Goal: Task Accomplishment & Management: Use online tool/utility

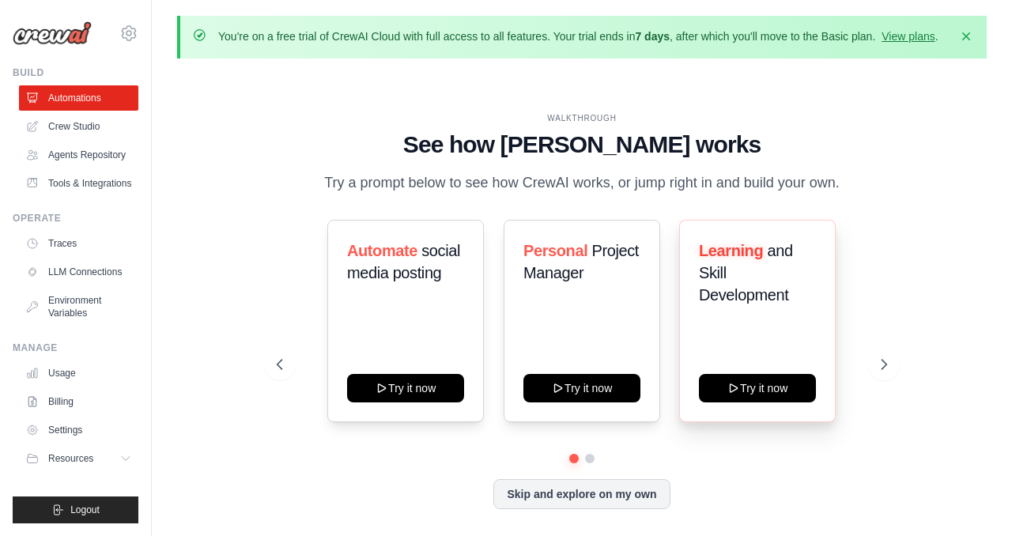
click at [685, 356] on div "Learning and Skill Development Try it now" at bounding box center [757, 321] width 157 height 202
click at [502, 352] on div "Automate social media posting Try it now Personal Project Manager Try it now Le…" at bounding box center [581, 321] width 609 height 202
click at [265, 331] on div "WALKTHROUGH See how [PERSON_NAME] works Try a prompt below to see how [PERSON_N…" at bounding box center [581, 323] width 647 height 422
click at [87, 96] on link "Automations" at bounding box center [80, 97] width 119 height 25
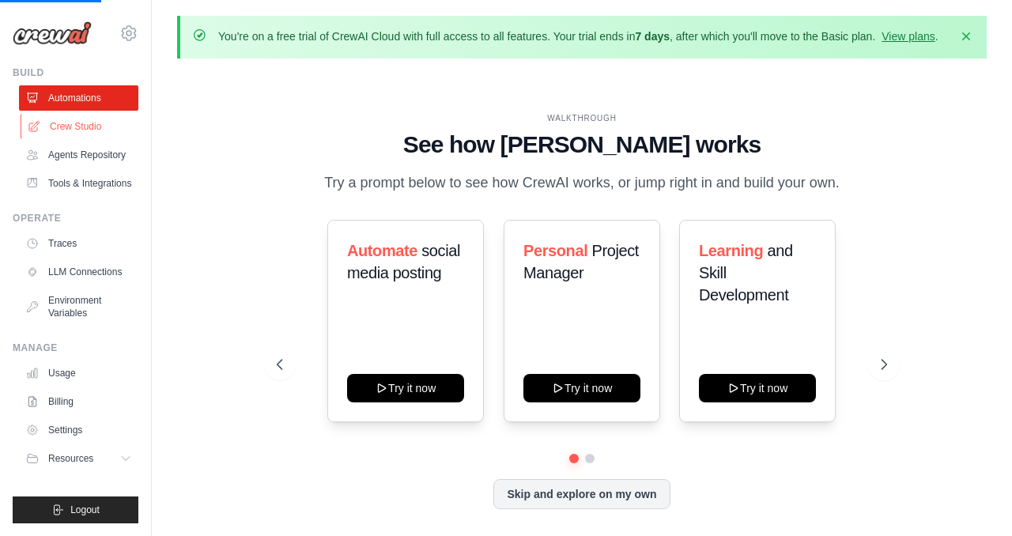
click at [85, 134] on link "Crew Studio" at bounding box center [80, 126] width 119 height 25
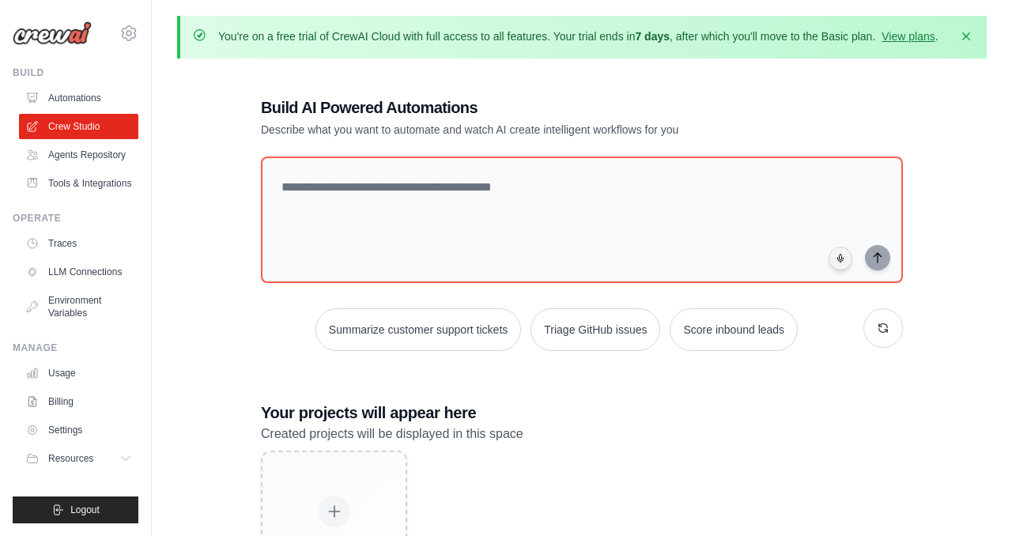
click at [100, 104] on link "Automations" at bounding box center [78, 97] width 119 height 25
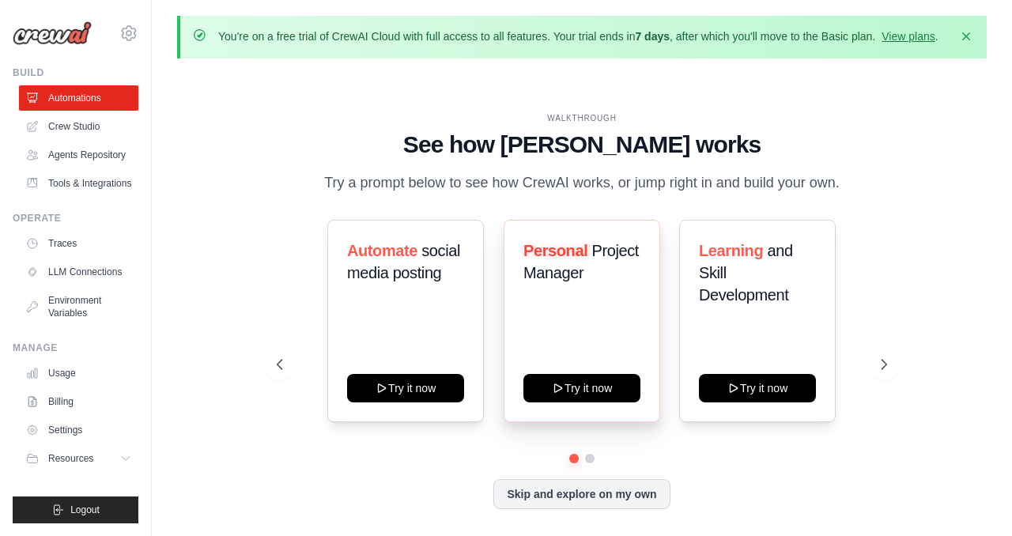
click at [589, 330] on div "Personal Project Manager Try it now" at bounding box center [581, 321] width 157 height 202
click at [579, 275] on span "Project Manager" at bounding box center [580, 262] width 115 height 40
click at [901, 356] on div "WALKTHROUGH See how [PERSON_NAME] works Try a prompt below to see how [PERSON_N…" at bounding box center [581, 323] width 647 height 422
click at [584, 256] on span "Personal" at bounding box center [555, 250] width 64 height 17
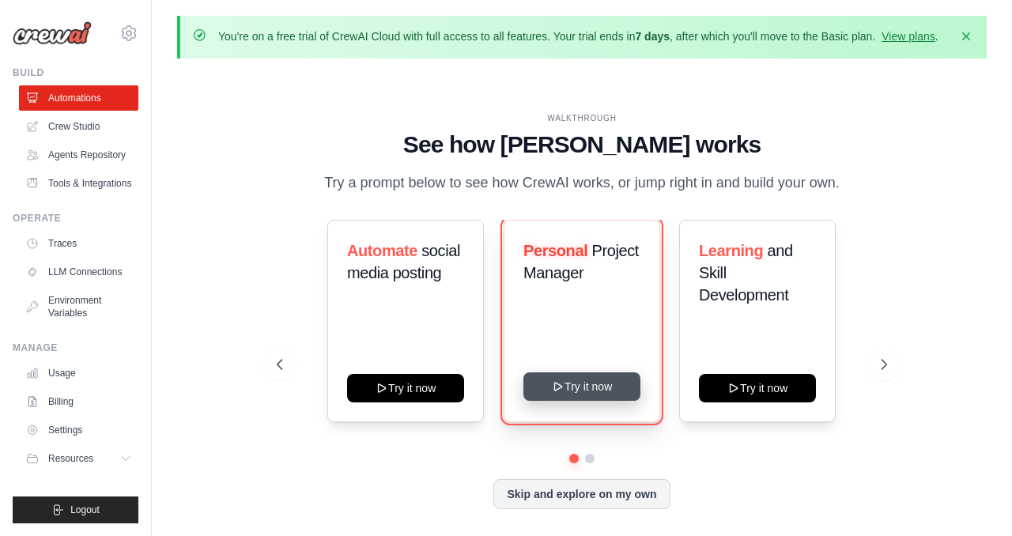
click at [579, 388] on button "Try it now" at bounding box center [581, 386] width 117 height 28
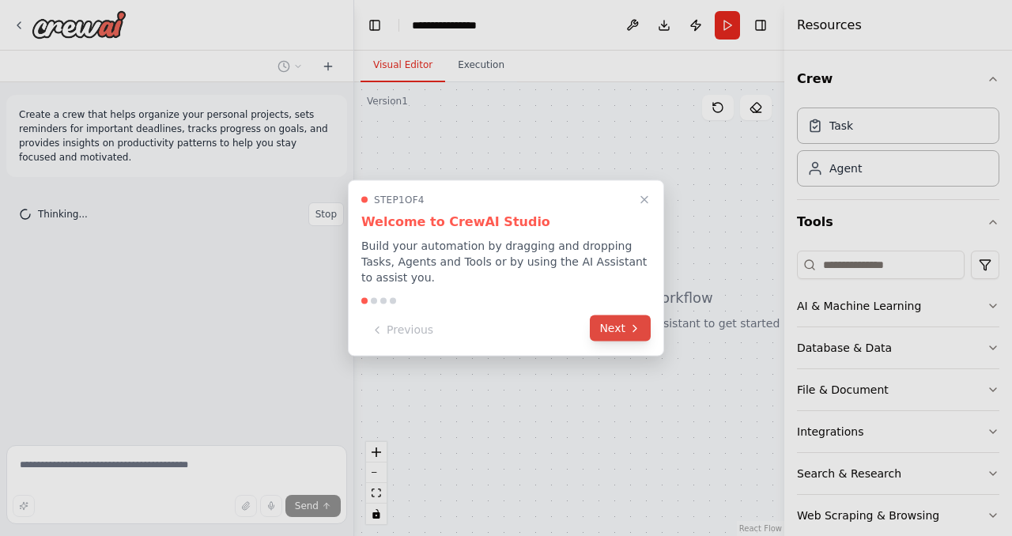
click at [617, 330] on button "Next" at bounding box center [620, 328] width 61 height 26
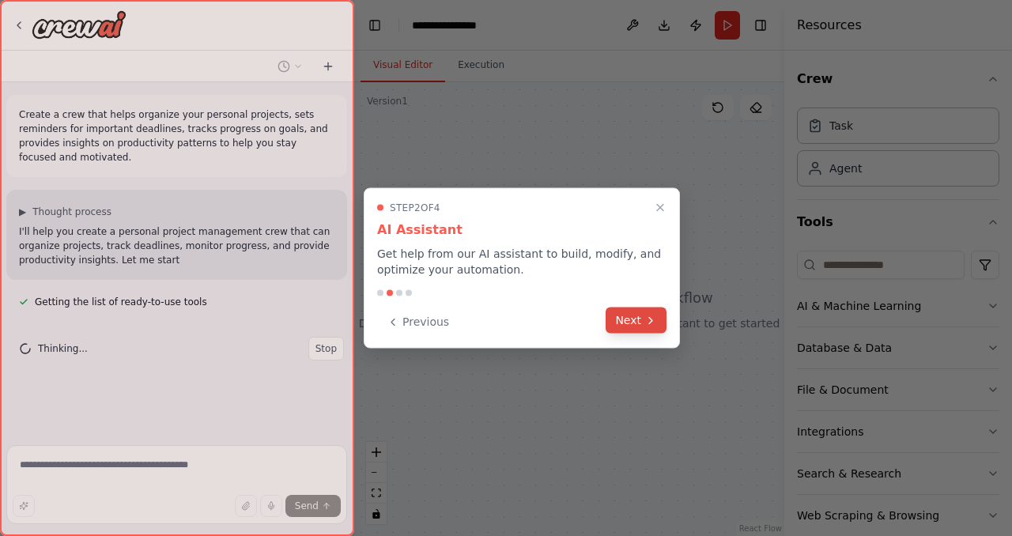
click at [635, 320] on button "Next" at bounding box center [635, 320] width 61 height 26
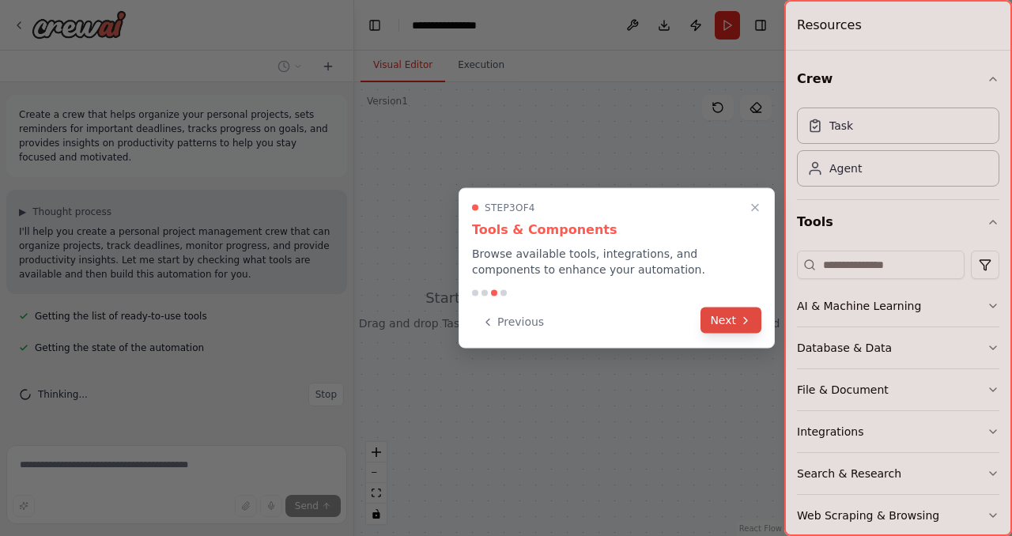
click at [732, 323] on button "Next" at bounding box center [730, 320] width 61 height 26
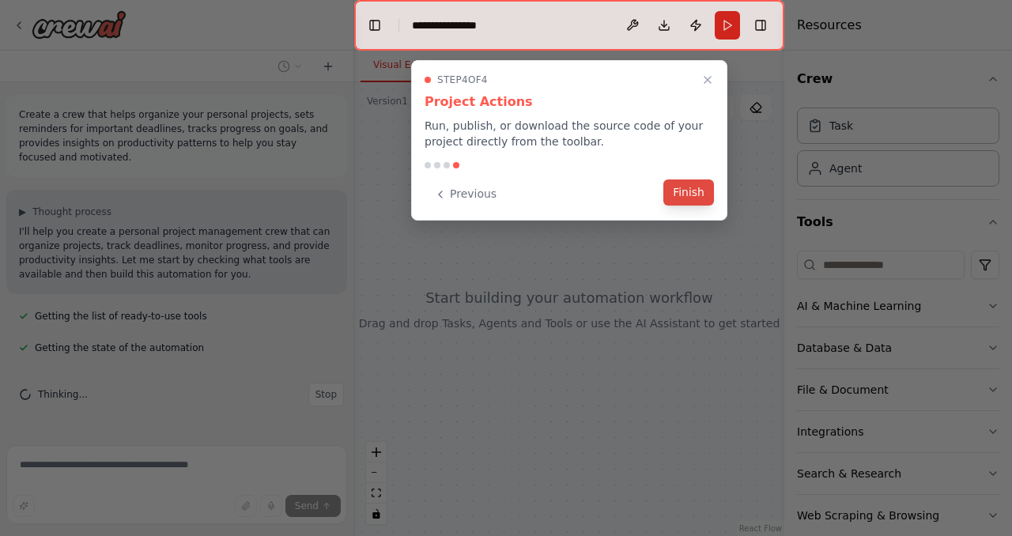
click at [687, 194] on button "Finish" at bounding box center [688, 192] width 51 height 26
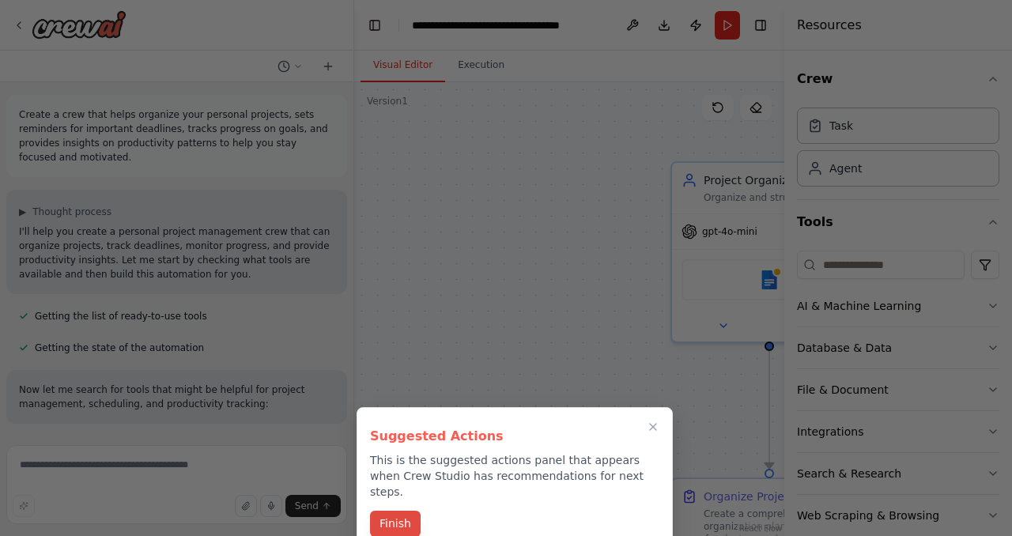
click at [395, 516] on button "Finish" at bounding box center [395, 524] width 51 height 26
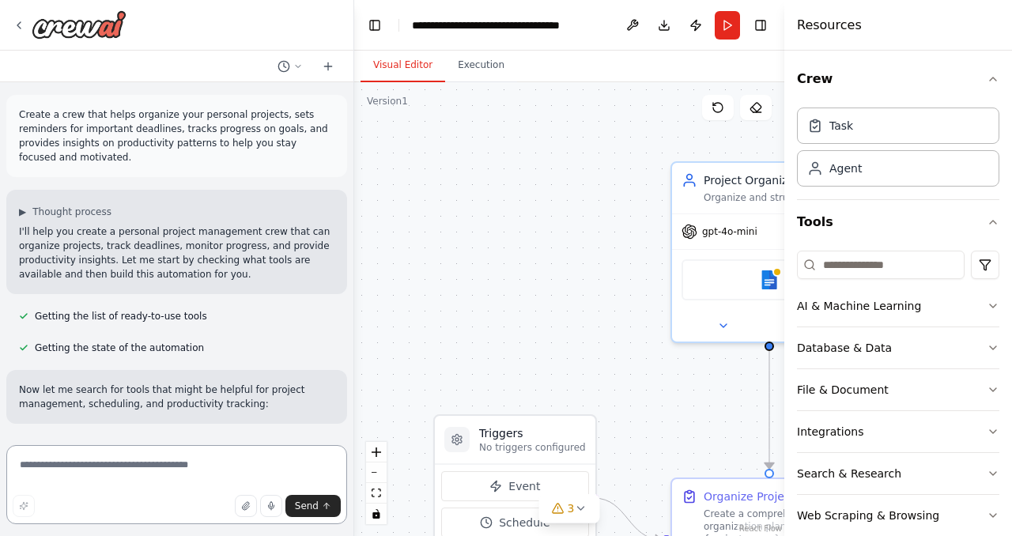
click at [210, 476] on textarea at bounding box center [176, 484] width 341 height 79
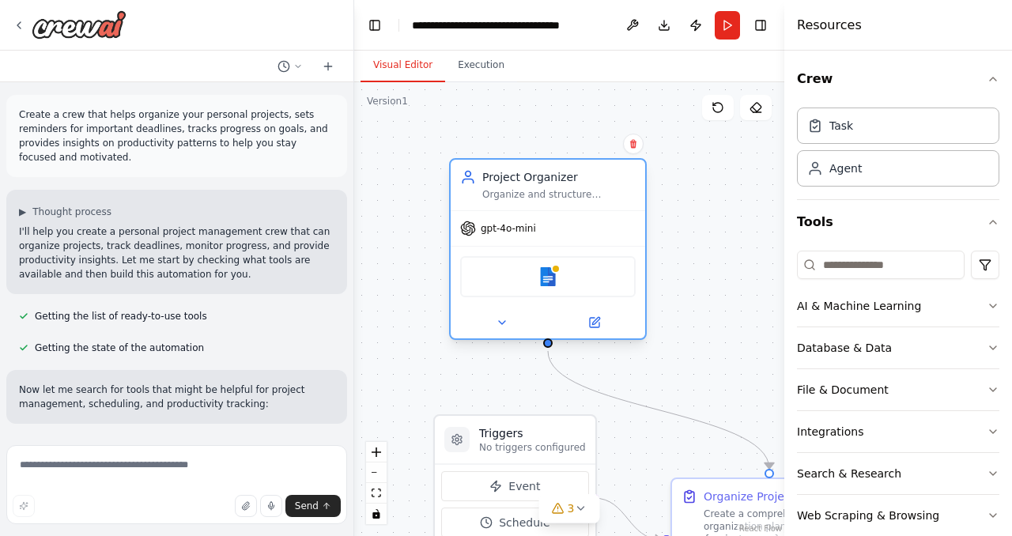
drag, startPoint x: 729, startPoint y: 304, endPoint x: 503, endPoint y: 302, distance: 225.3
click at [503, 302] on div "Google docs" at bounding box center [548, 276] width 194 height 61
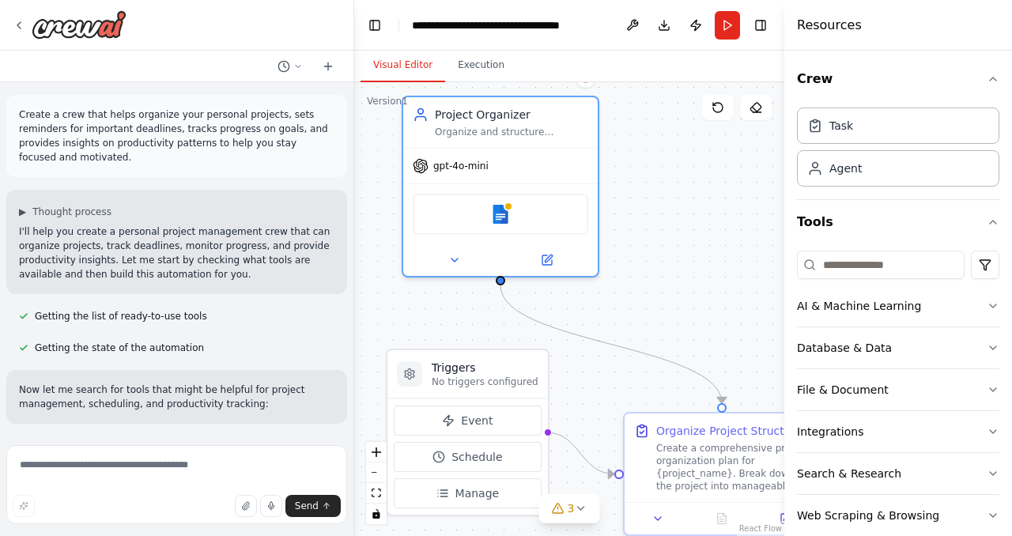
drag, startPoint x: 717, startPoint y: 332, endPoint x: 632, endPoint y: 211, distance: 147.6
click at [632, 211] on div ".deletable-edge-delete-btn { width: 20px; height: 20px; border: 0px solid #ffff…" at bounding box center [569, 309] width 430 height 454
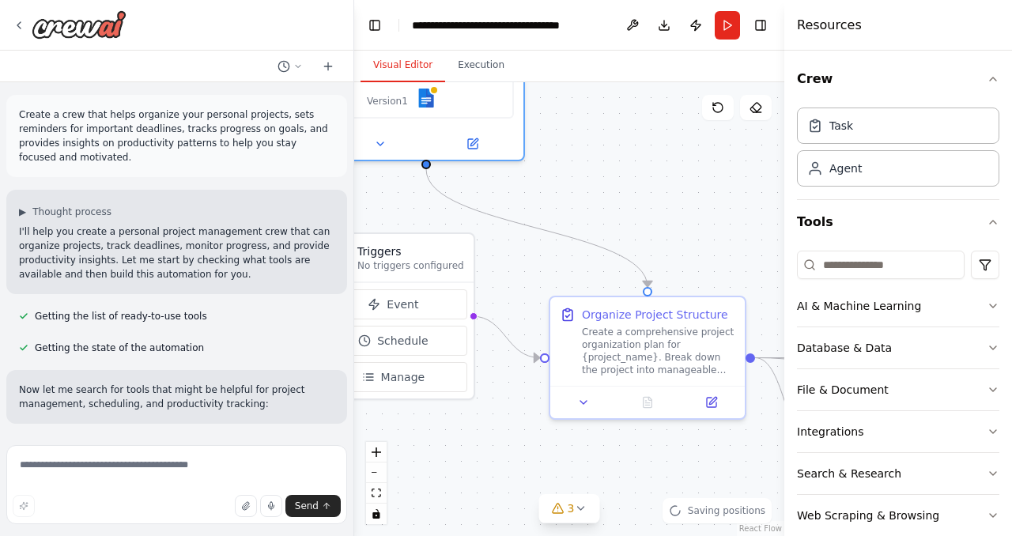
drag, startPoint x: 645, startPoint y: 224, endPoint x: 609, endPoint y: 166, distance: 68.9
click at [608, 164] on div ".deletable-edge-delete-btn { width: 20px; height: 20px; border: 0px solid #ffff…" at bounding box center [569, 309] width 430 height 454
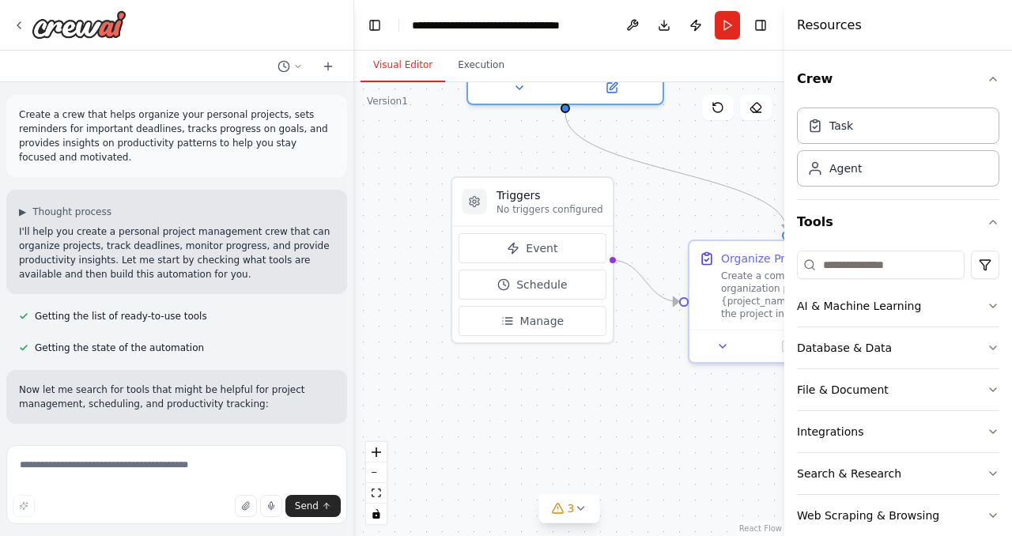
drag, startPoint x: 534, startPoint y: 247, endPoint x: 479, endPoint y: 183, distance: 83.5
click at [479, 183] on div ".deletable-edge-delete-btn { width: 20px; height: 20px; border: 0px solid #ffff…" at bounding box center [569, 309] width 430 height 454
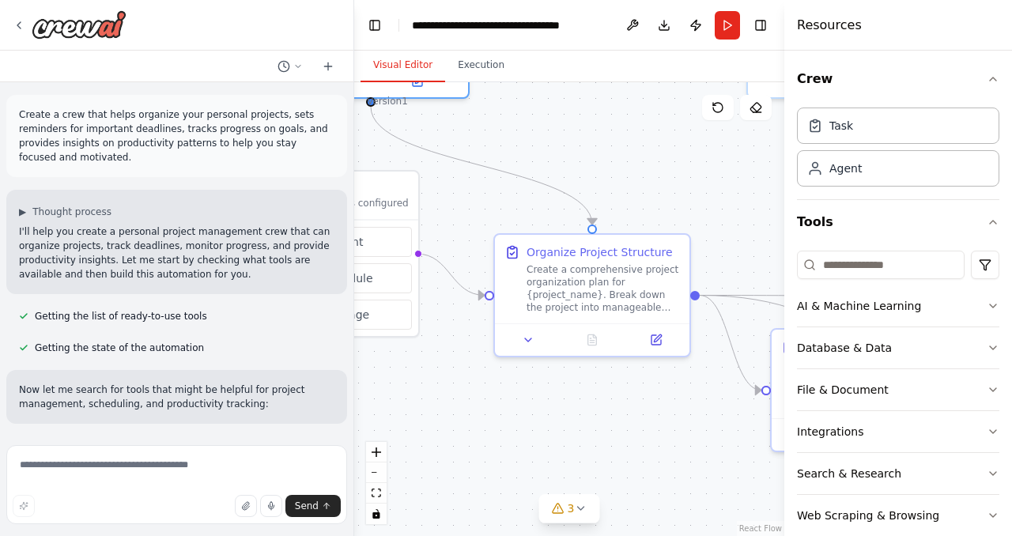
drag, startPoint x: 653, startPoint y: 191, endPoint x: 418, endPoint y: 164, distance: 236.4
click at [418, 164] on div ".deletable-edge-delete-btn { width: 20px; height: 20px; border: 0px solid #ffff…" at bounding box center [569, 309] width 430 height 454
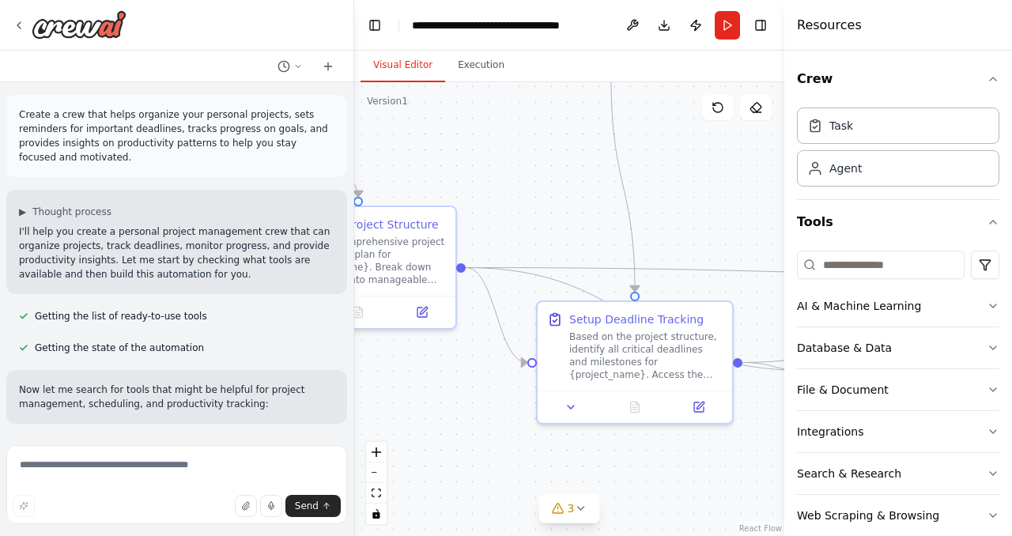
drag, startPoint x: 568, startPoint y: 236, endPoint x: 370, endPoint y: 226, distance: 197.8
click at [370, 226] on div ".deletable-edge-delete-btn { width: 20px; height: 20px; border: 0px solid #ffff…" at bounding box center [569, 309] width 430 height 454
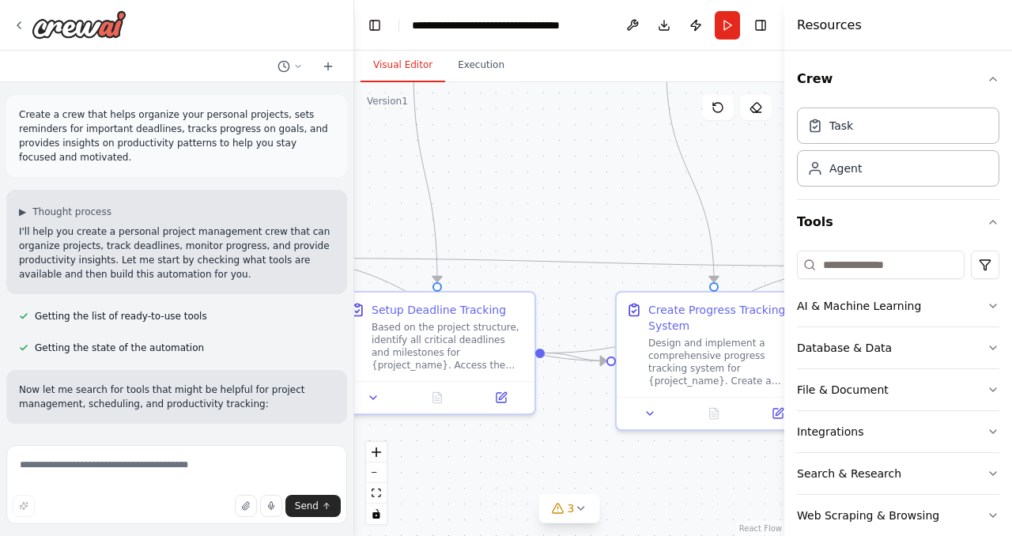
click at [374, 23] on button "Toggle Left Sidebar" at bounding box center [375, 25] width 22 height 22
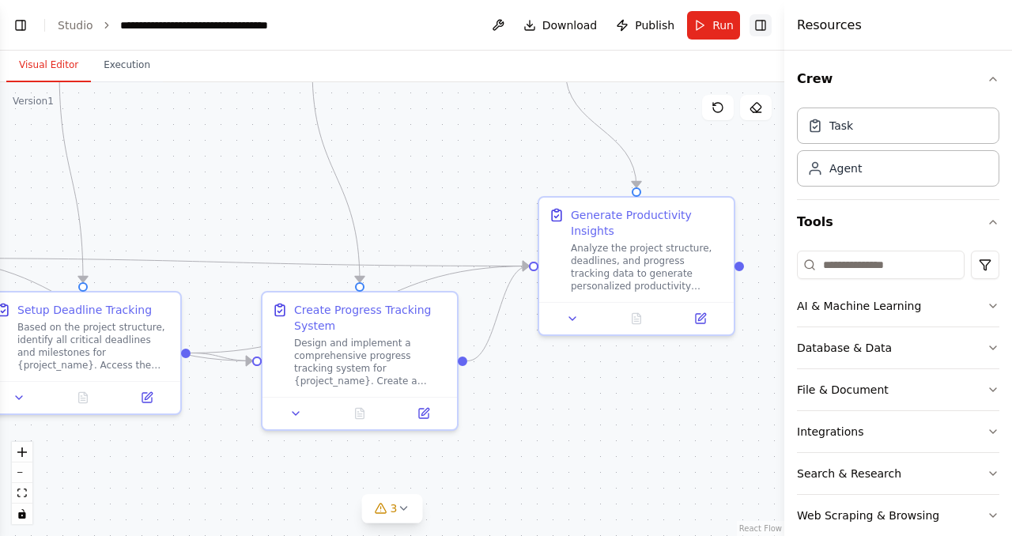
click at [760, 21] on button "Toggle Right Sidebar" at bounding box center [760, 25] width 22 height 22
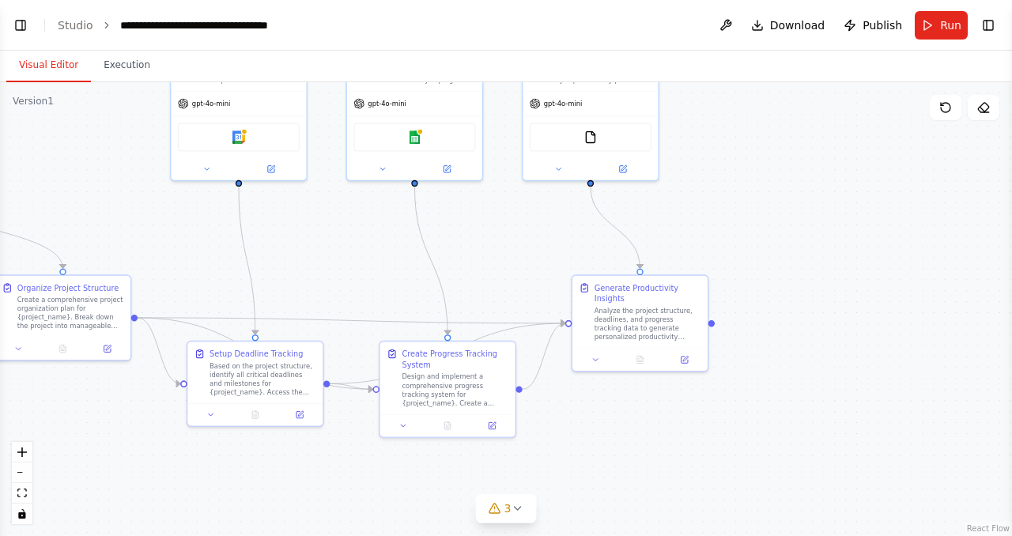
drag, startPoint x: 438, startPoint y: 168, endPoint x: 496, endPoint y: 264, distance: 112.4
click at [496, 264] on div ".deletable-edge-delete-btn { width: 20px; height: 20px; border: 0px solid #ffff…" at bounding box center [506, 309] width 1012 height 454
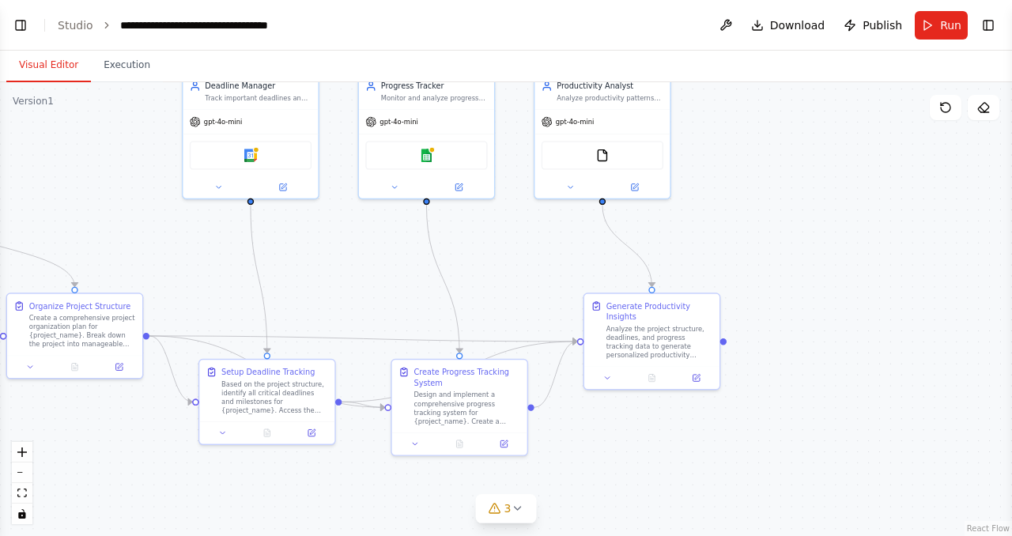
drag, startPoint x: 358, startPoint y: 243, endPoint x: 394, endPoint y: 331, distance: 95.7
click at [394, 332] on div ".deletable-edge-delete-btn { width: 20px; height: 20px; border: 0px solid #ffff…" at bounding box center [506, 309] width 1012 height 454
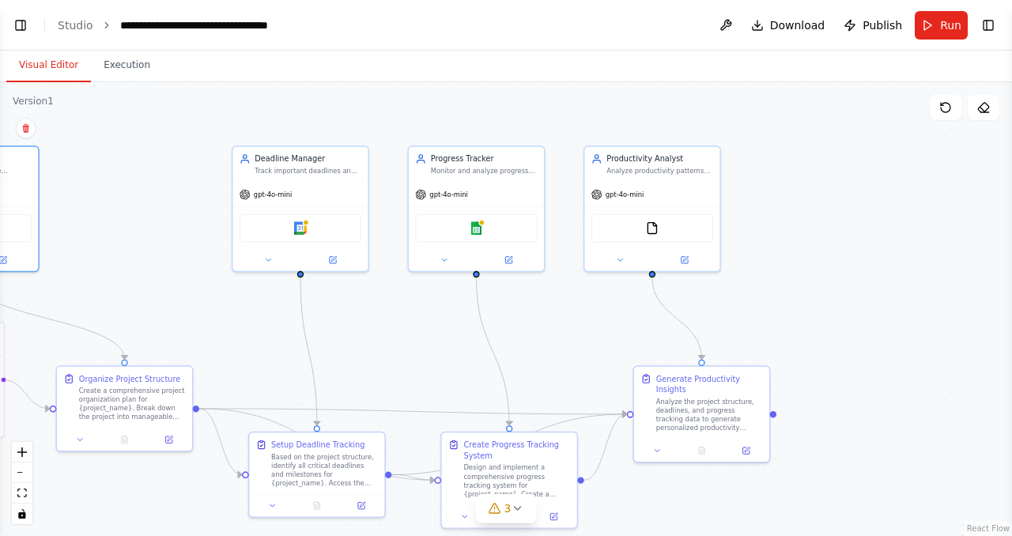
drag, startPoint x: 331, startPoint y: 333, endPoint x: 345, endPoint y: 316, distance: 21.4
click at [345, 316] on div ".deletable-edge-delete-btn { width: 20px; height: 20px; border: 0px solid #ffff…" at bounding box center [506, 309] width 1012 height 454
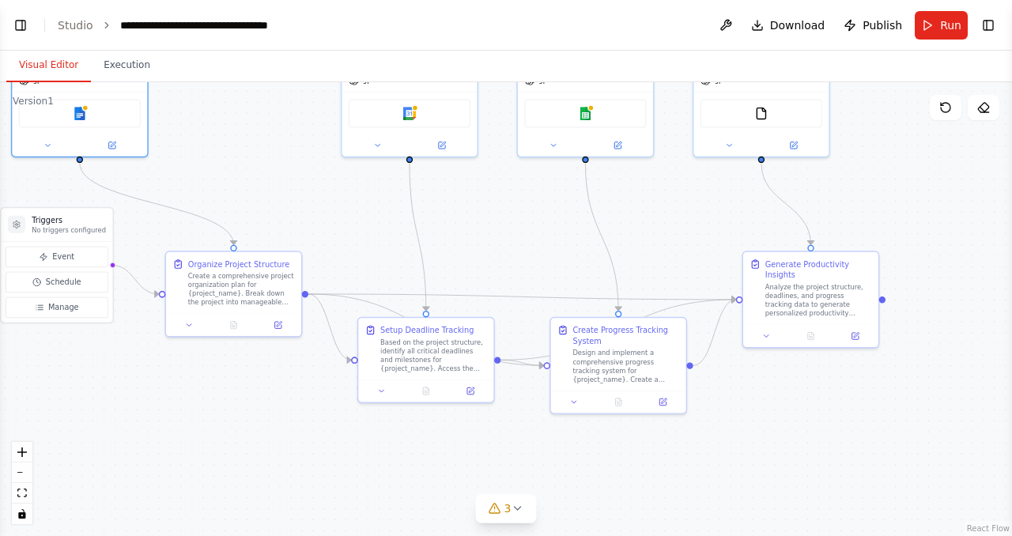
drag, startPoint x: 362, startPoint y: 364, endPoint x: 471, endPoint y: 250, distance: 158.2
click at [471, 250] on div ".deletable-edge-delete-btn { width: 20px; height: 20px; border: 0px solid #ffff…" at bounding box center [506, 309] width 1012 height 454
click at [517, 507] on icon at bounding box center [517, 508] width 13 height 13
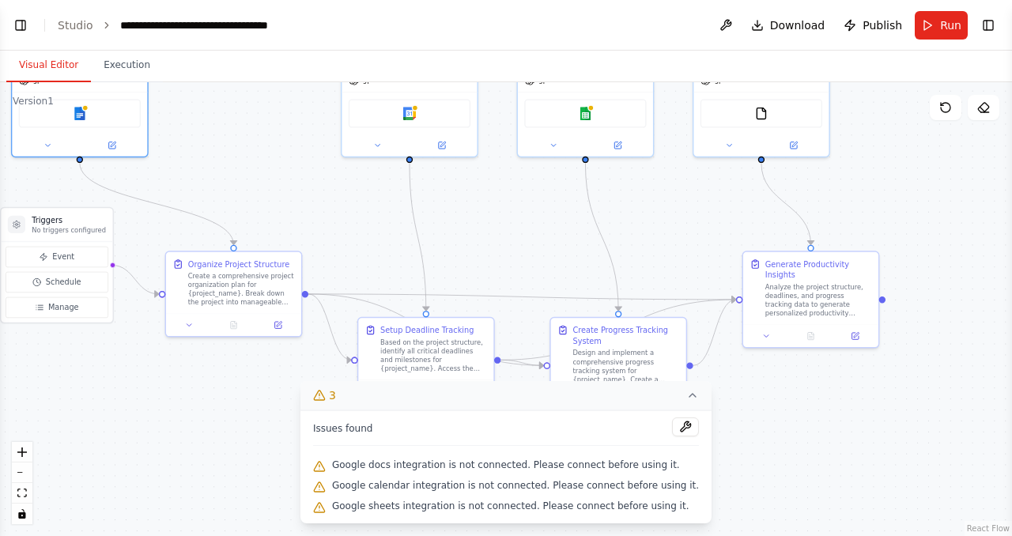
click at [484, 465] on span "Google docs integration is not connected. Please connect before using it." at bounding box center [506, 464] width 348 height 13
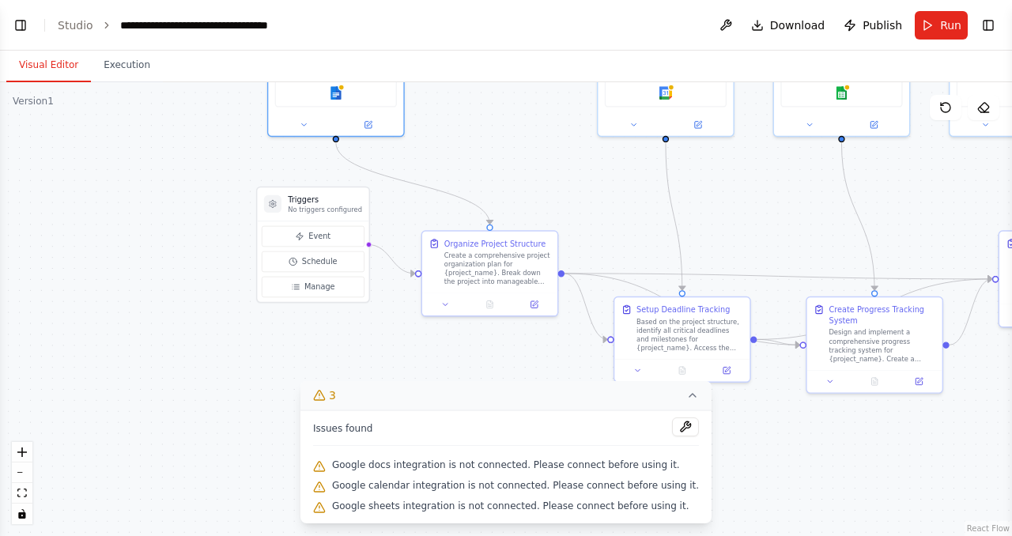
drag, startPoint x: 239, startPoint y: 402, endPoint x: 496, endPoint y: 380, distance: 258.6
click at [496, 381] on div ".deletable-edge-delete-btn { width: 20px; height: 20px; border: 0px solid #ffff…" at bounding box center [506, 309] width 1012 height 454
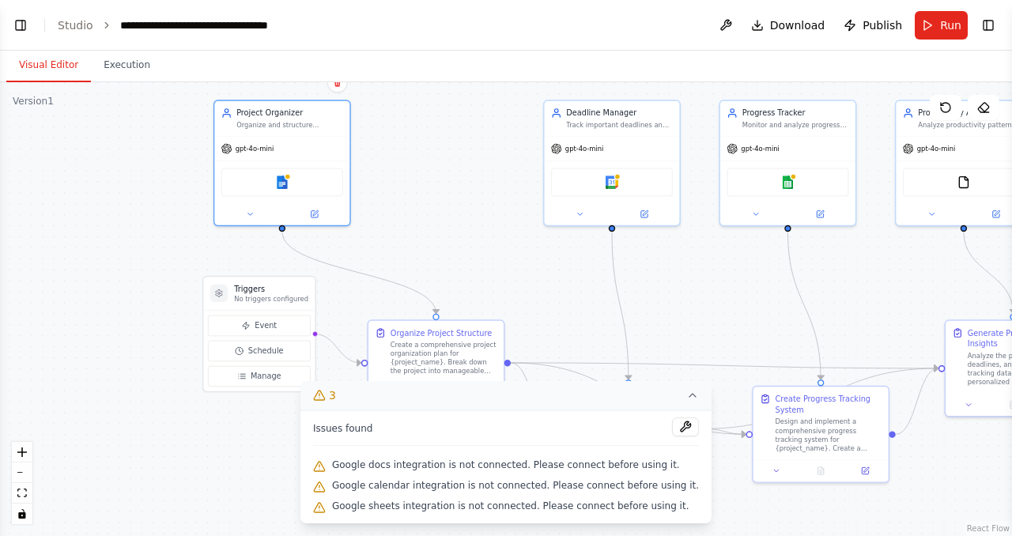
drag, startPoint x: 395, startPoint y: 189, endPoint x: 337, endPoint y: 272, distance: 101.5
click at [336, 272] on div ".deletable-edge-delete-btn { width: 20px; height: 20px; border: 0px solid #ffff…" at bounding box center [506, 309] width 1012 height 454
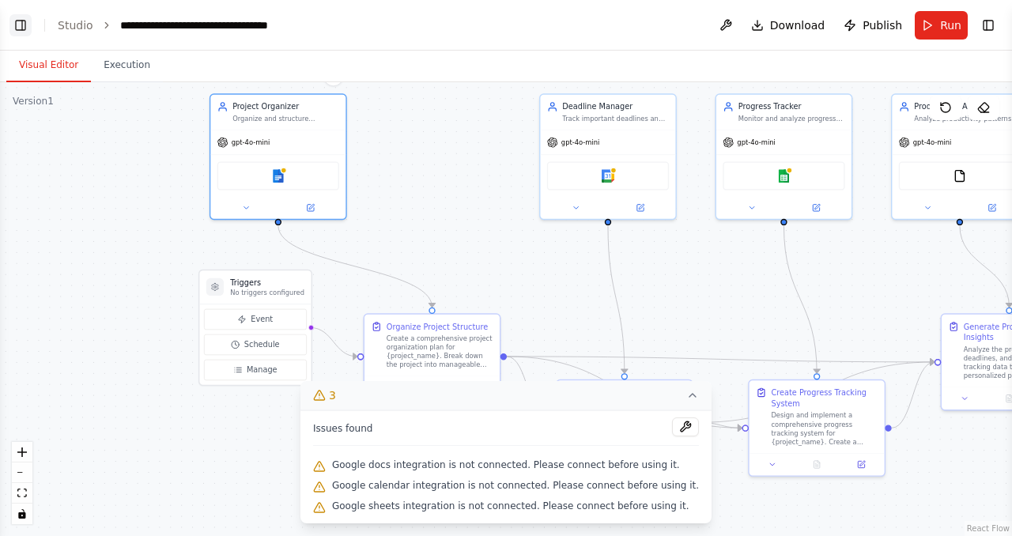
click at [21, 28] on button "Toggle Left Sidebar" at bounding box center [20, 25] width 22 height 22
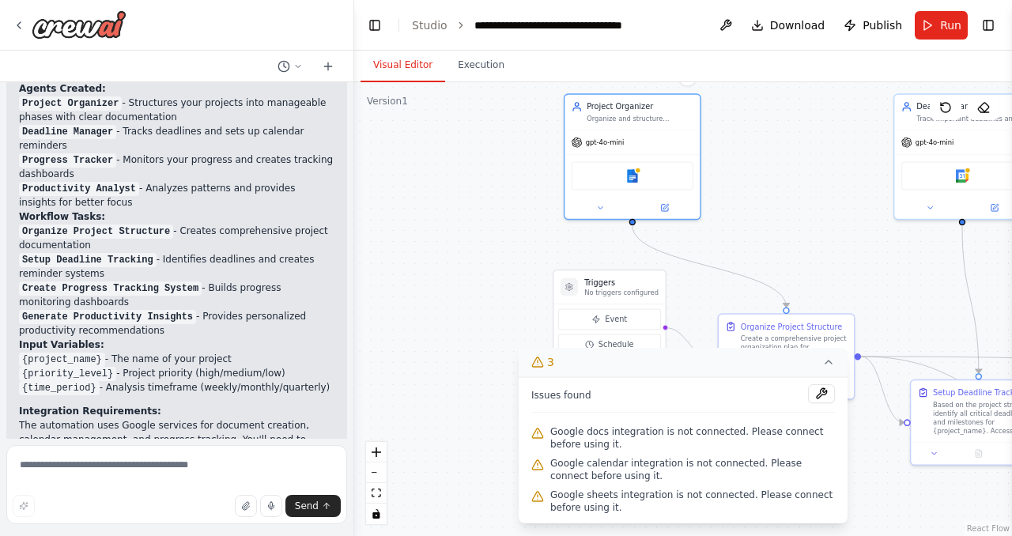
scroll to position [1543, 0]
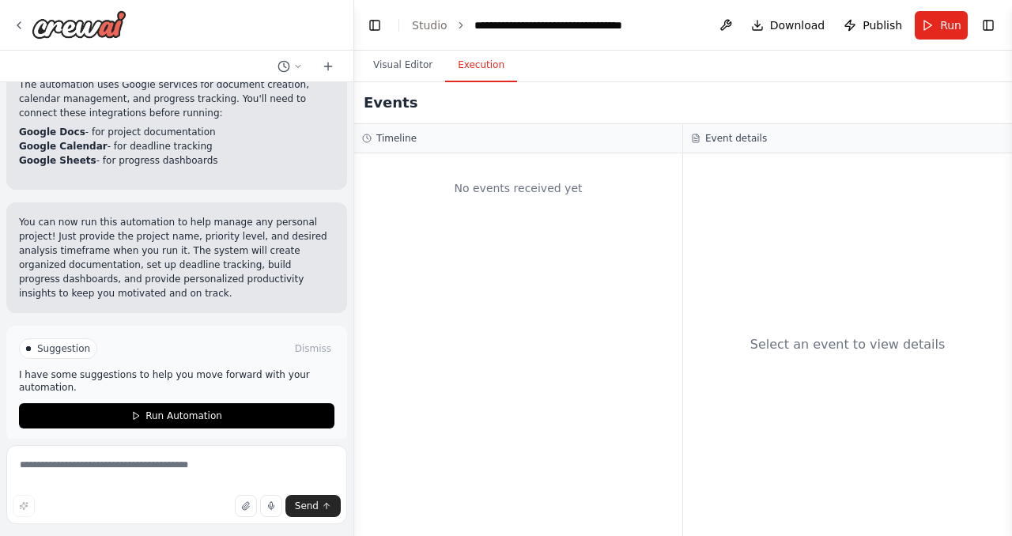
click at [484, 74] on button "Execution" at bounding box center [481, 65] width 72 height 33
click at [409, 69] on button "Visual Editor" at bounding box center [402, 65] width 85 height 33
